Goal: Task Accomplishment & Management: Complete application form

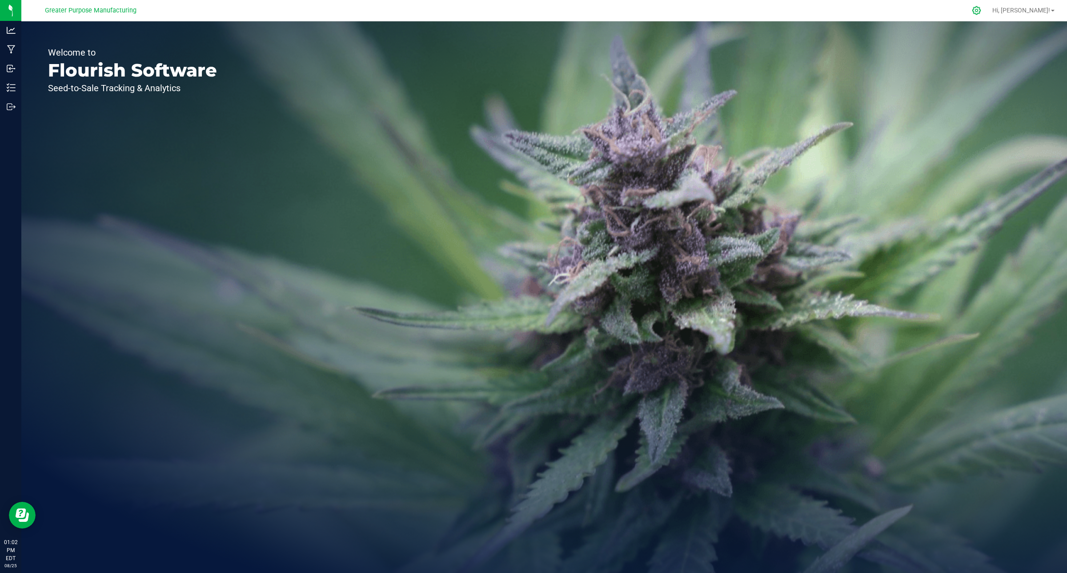
click at [981, 11] on icon at bounding box center [976, 10] width 9 height 9
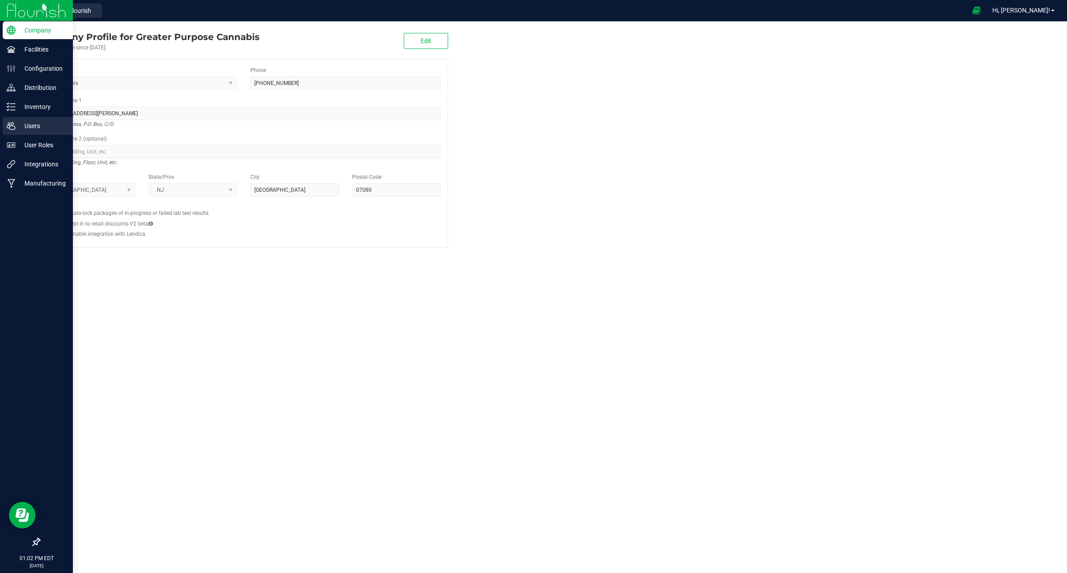
click at [28, 127] on p "Users" at bounding box center [42, 125] width 53 height 11
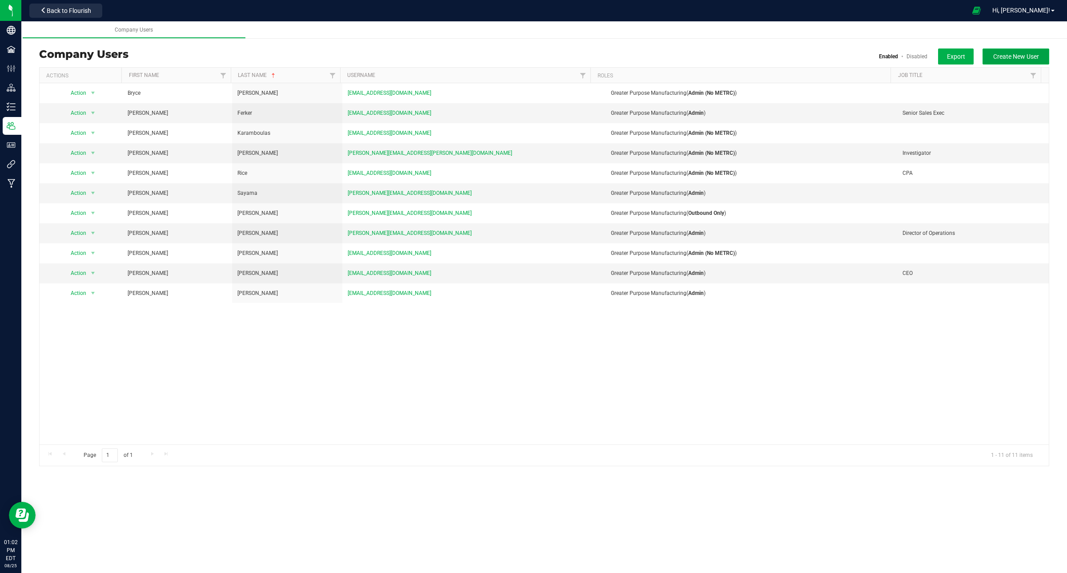
click at [1010, 53] on span "Create New User" at bounding box center [1016, 56] width 46 height 7
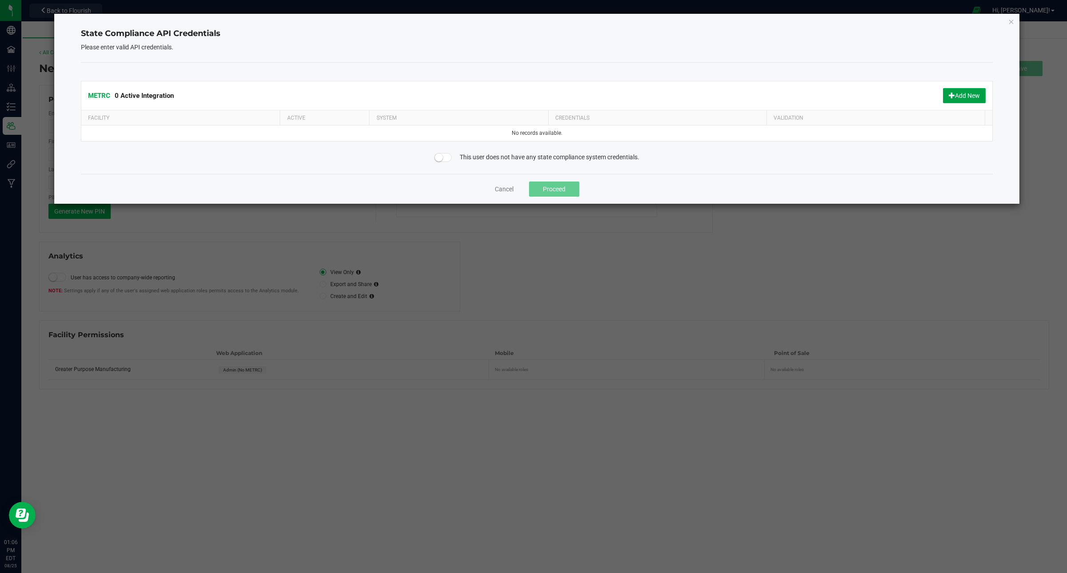
click at [945, 96] on button "Add New" at bounding box center [964, 95] width 43 height 15
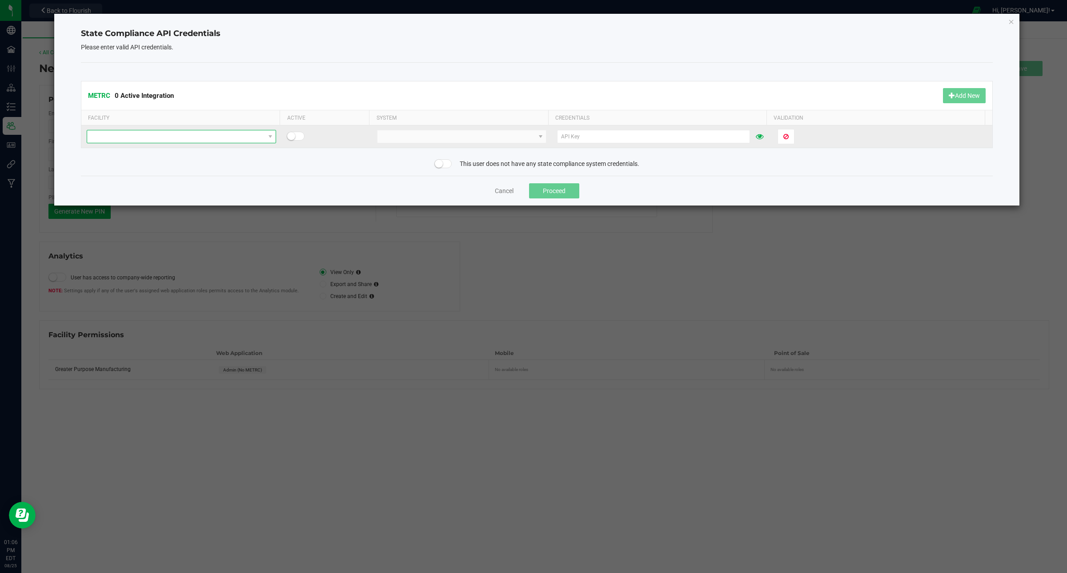
click at [227, 139] on span at bounding box center [175, 136] width 177 height 12
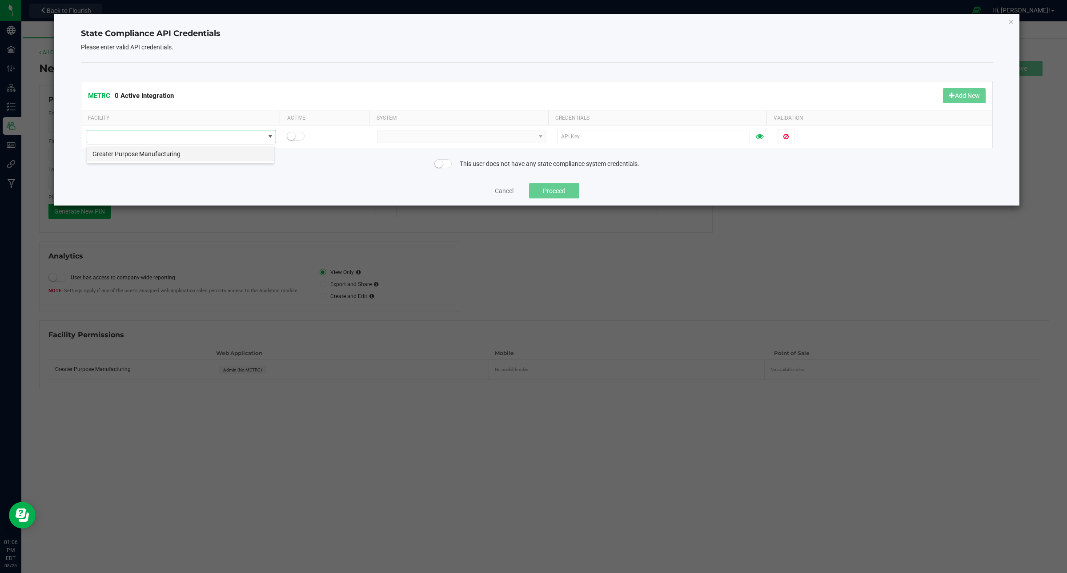
click at [195, 152] on li "Greater Purpose Manufacturing" at bounding box center [180, 153] width 187 height 15
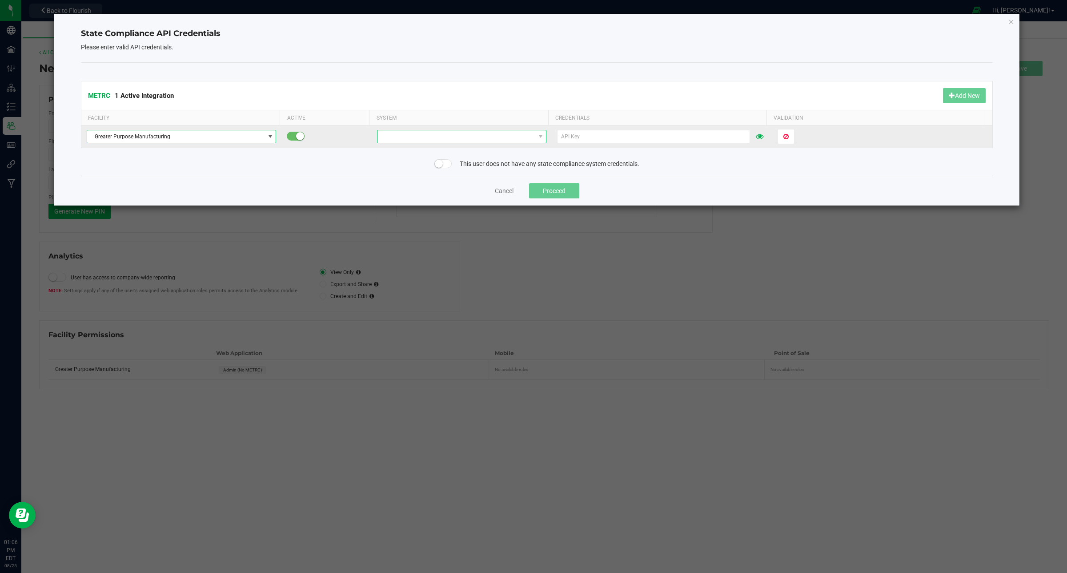
click at [388, 136] on span at bounding box center [455, 136] width 157 height 12
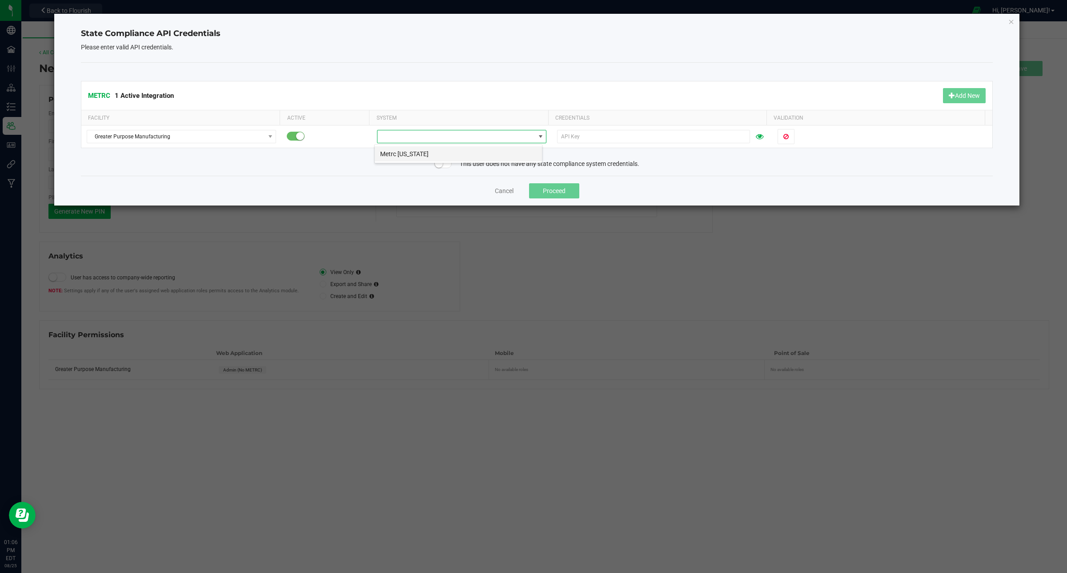
click at [390, 157] on li "Metrc [US_STATE]" at bounding box center [458, 153] width 167 height 15
click at [439, 165] on small at bounding box center [439, 164] width 8 height 8
click at [439, 165] on span at bounding box center [443, 163] width 18 height 9
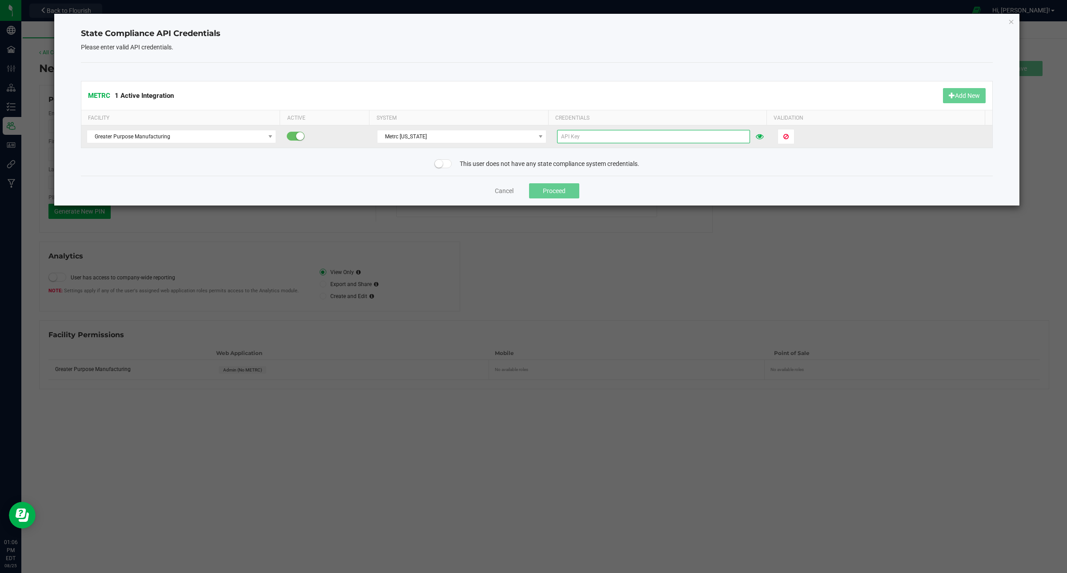
click at [581, 136] on input "text" at bounding box center [653, 136] width 192 height 13
paste input "zUs1MyuKx8OnA58WbAY0tHftr4BWpD-0mXQqKS2Rqi9SBwvj"
type input "zUs1MyuKx8OnA58WbAY0tHftr4BWpD-0mXQqKS2Rqi9SBwvj"
click at [794, 137] on span "Validate" at bounding box center [794, 136] width 23 height 7
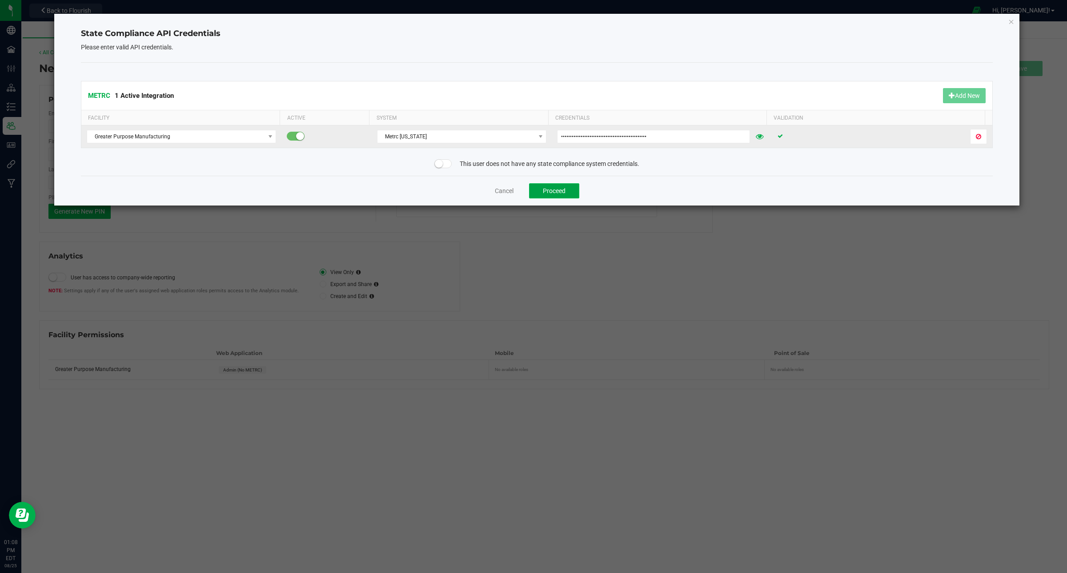
click at [547, 188] on button "Proceed" at bounding box center [554, 190] width 50 height 15
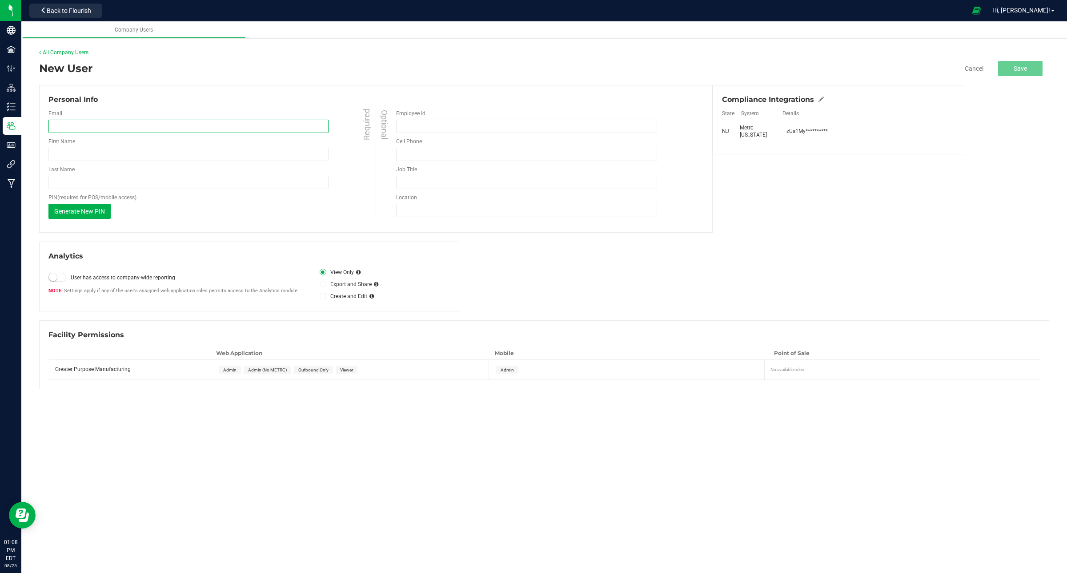
click at [205, 127] on input "email" at bounding box center [188, 126] width 280 height 13
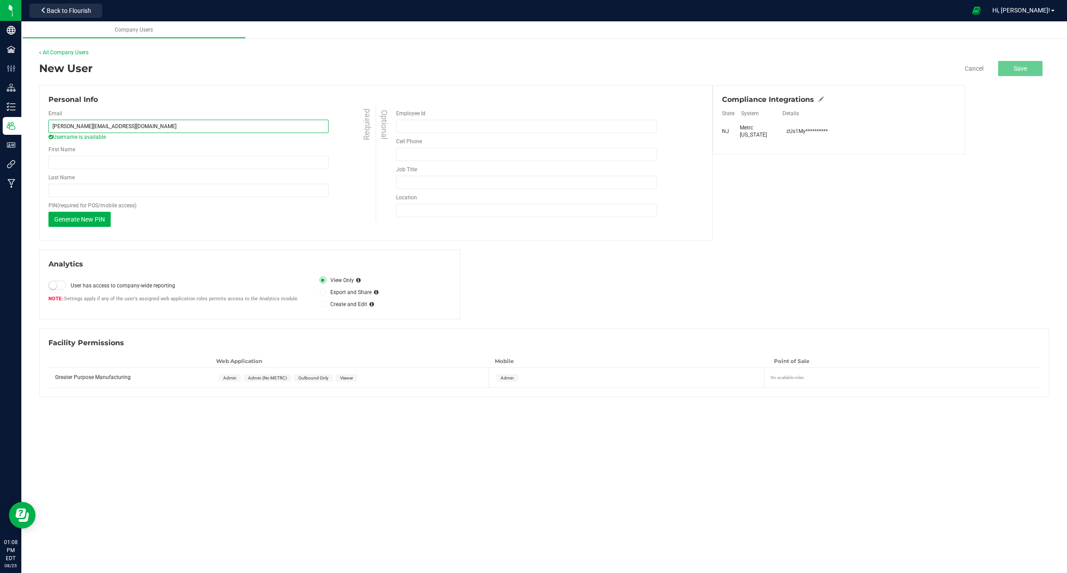
type input "[PERSON_NAME][EMAIL_ADDRESS][DOMAIN_NAME]"
type input "[PERSON_NAME]"
click at [408, 128] on input "Employee Id" at bounding box center [526, 126] width 261 height 13
type input "AGNT008539"
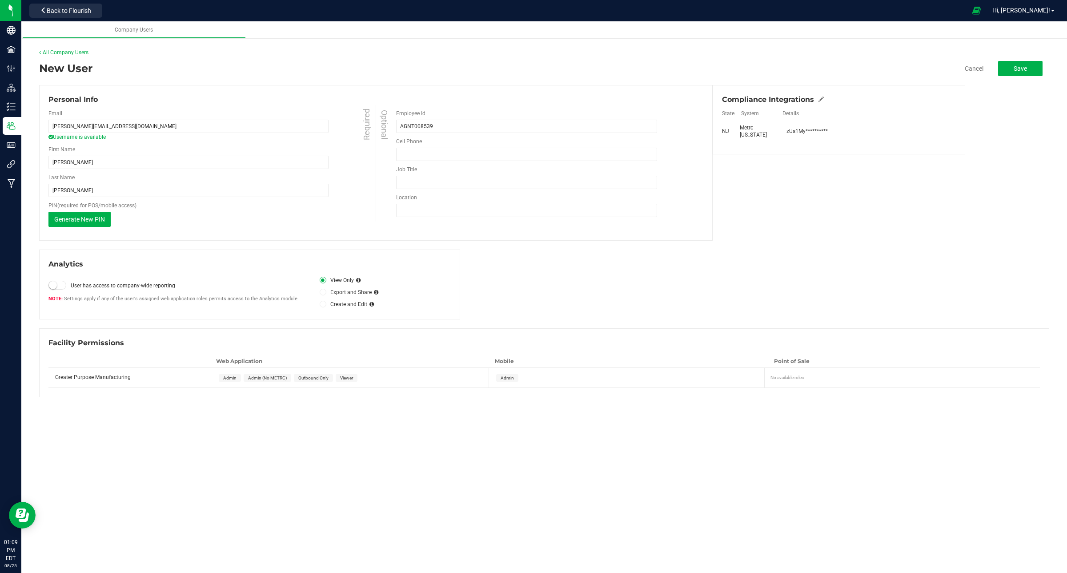
click at [229, 374] on span "Admin" at bounding box center [230, 378] width 22 height 8
click at [1022, 74] on button "Save" at bounding box center [1020, 68] width 44 height 15
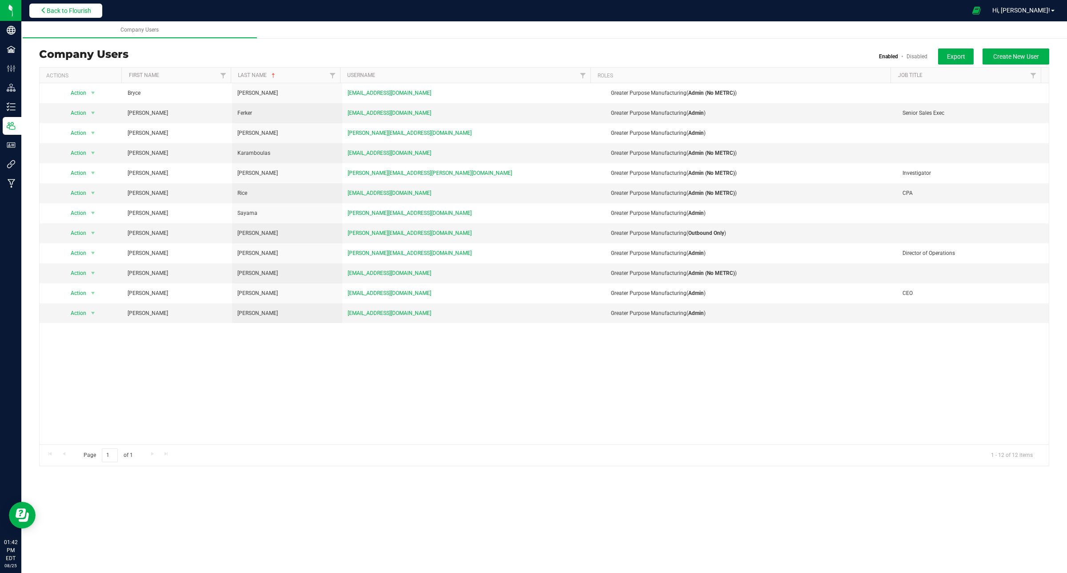
click at [80, 10] on span "Back to Flourish" at bounding box center [69, 10] width 44 height 7
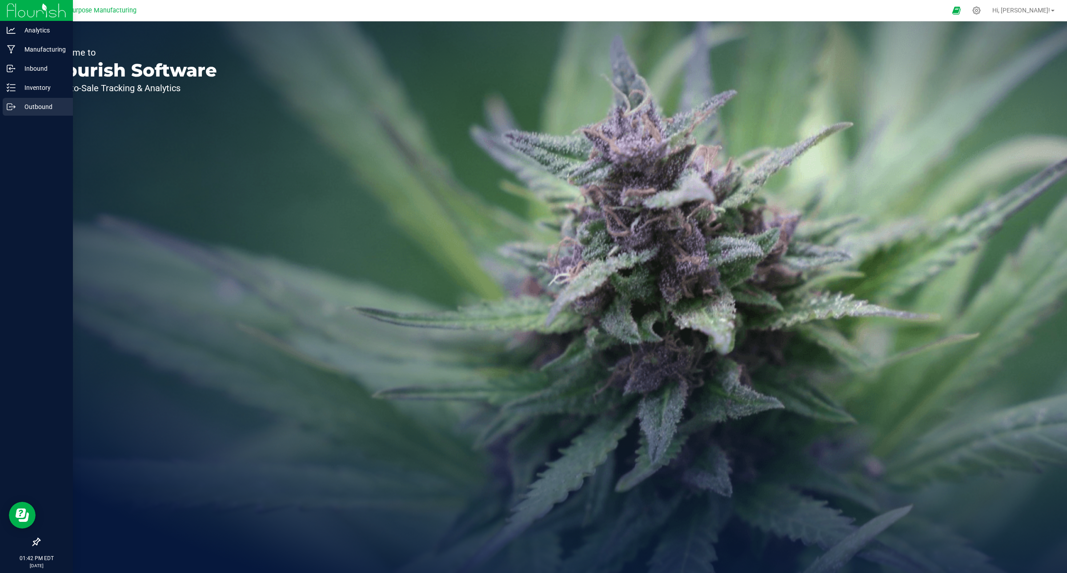
click at [31, 107] on p "Outbound" at bounding box center [42, 106] width 53 height 11
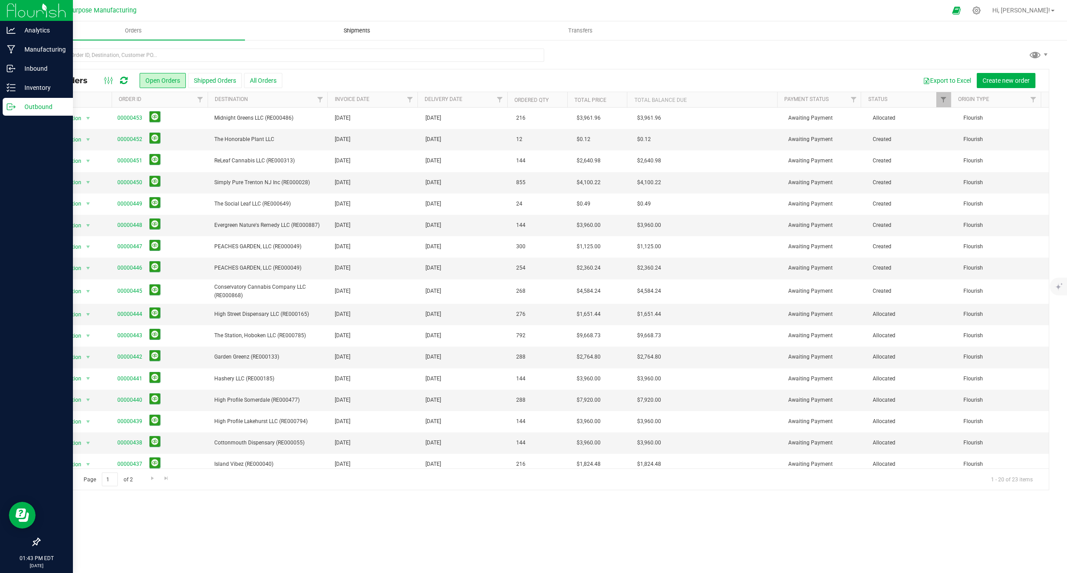
click at [366, 28] on span "Shipments" at bounding box center [357, 31] width 51 height 8
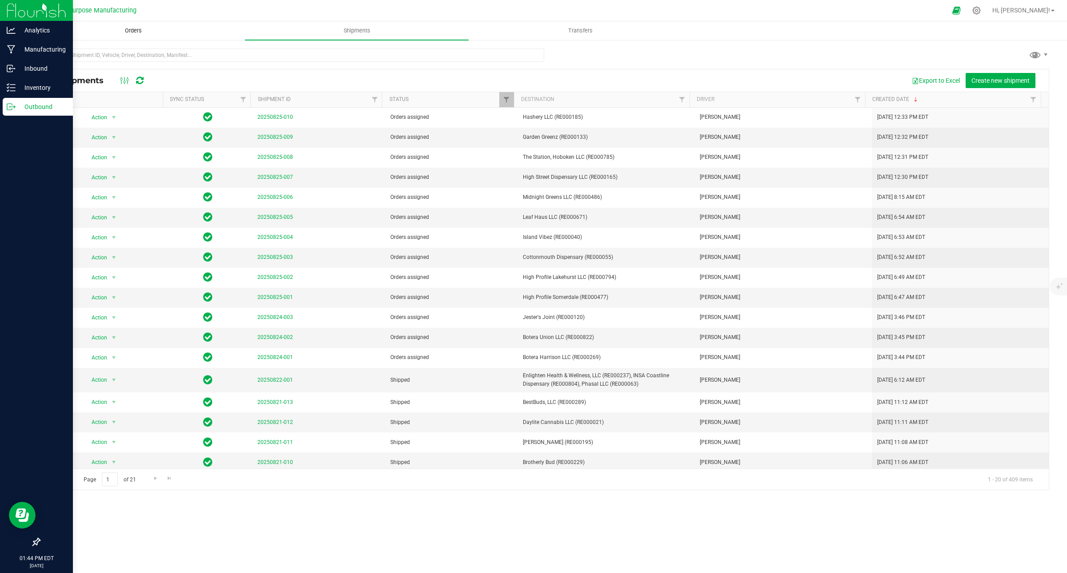
click at [139, 30] on span "Orders" at bounding box center [133, 31] width 41 height 8
